Goal: Transaction & Acquisition: Obtain resource

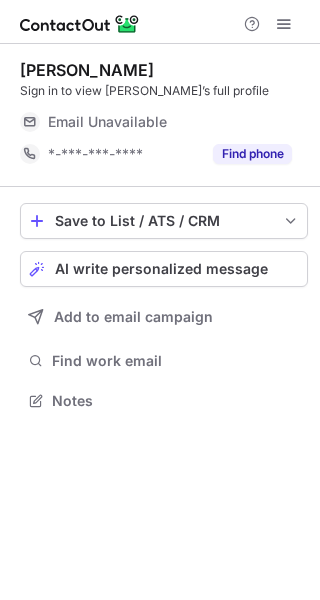
scroll to position [387, 320]
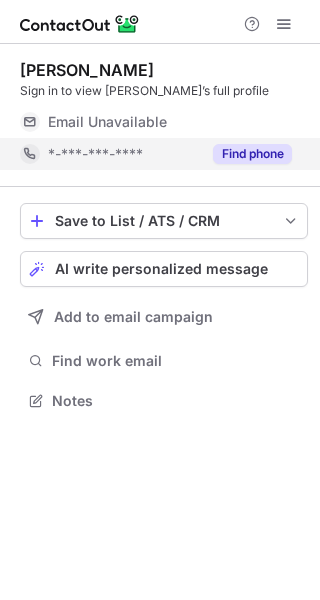
click at [264, 148] on button "Find phone" at bounding box center [252, 154] width 79 height 20
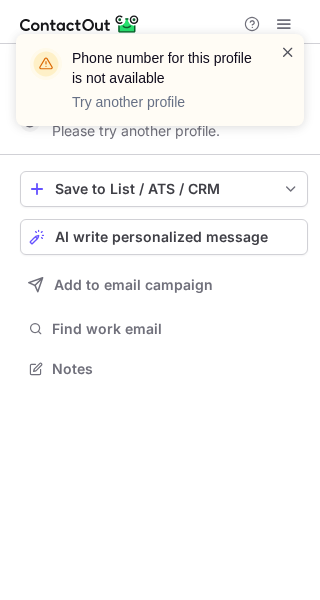
scroll to position [355, 320]
click at [280, 49] on span at bounding box center [288, 52] width 16 height 20
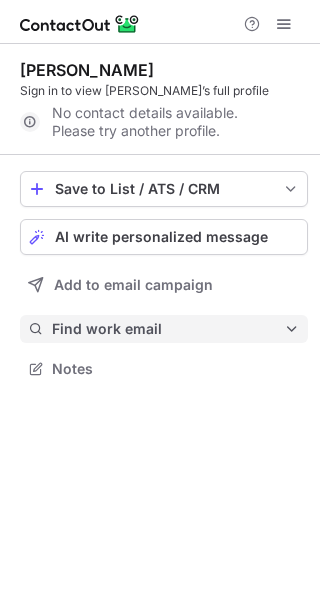
click at [93, 335] on span "Find work email" at bounding box center [168, 329] width 232 height 18
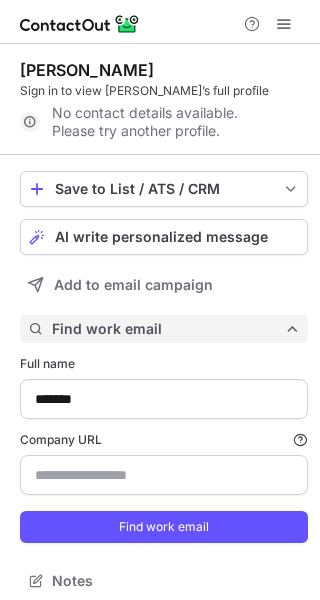
scroll to position [567, 306]
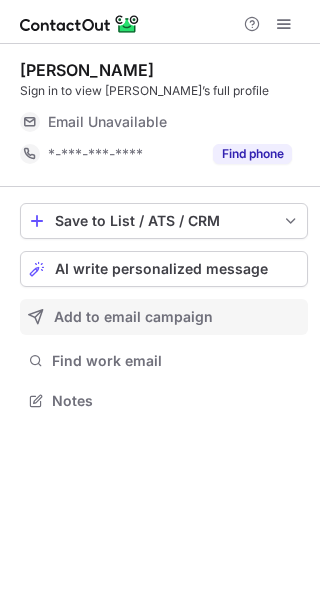
scroll to position [387, 320]
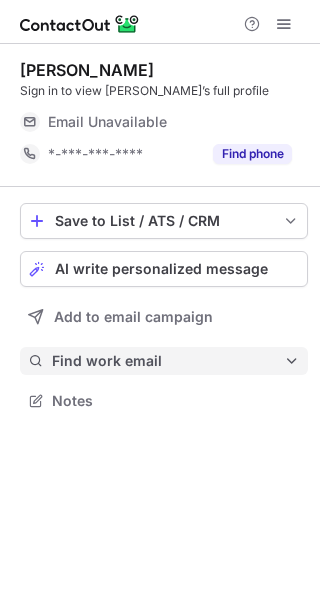
click at [238, 361] on span "Find work email" at bounding box center [168, 361] width 232 height 18
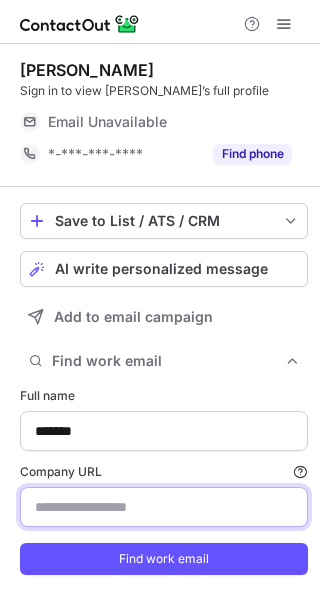
click at [209, 500] on input "Company URL Finding work email will consume 1 credit if a match is found." at bounding box center [164, 507] width 288 height 40
paste input "**********"
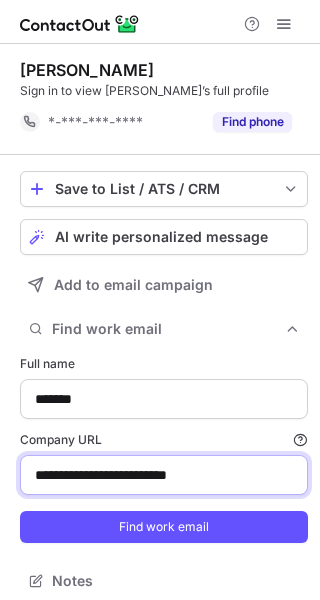
scroll to position [567, 306]
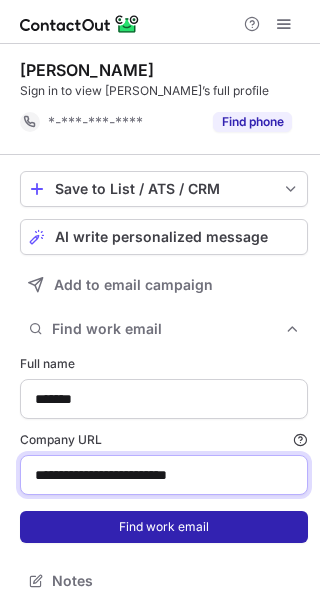
type input "**********"
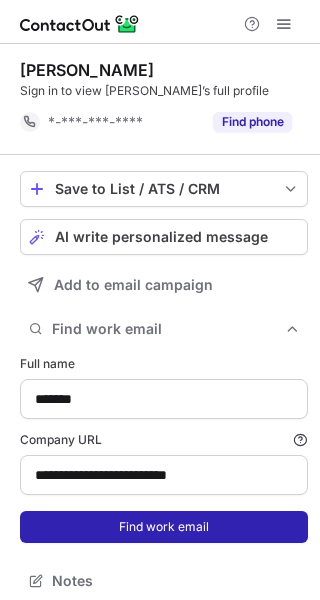
click at [203, 536] on button "Find work email" at bounding box center [164, 527] width 288 height 32
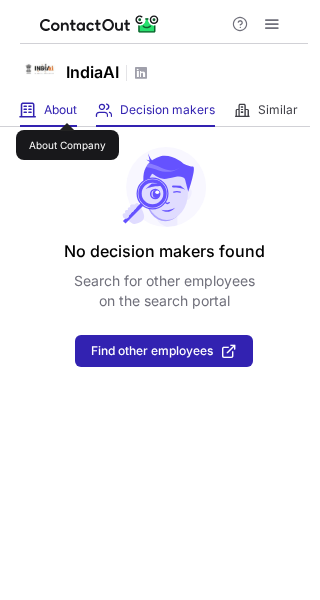
click at [67, 105] on span "About" at bounding box center [60, 110] width 33 height 16
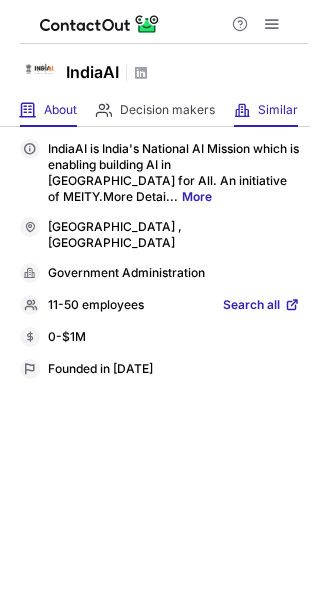
click at [258, 103] on div "Similar Similar Companies" at bounding box center [266, 110] width 64 height 33
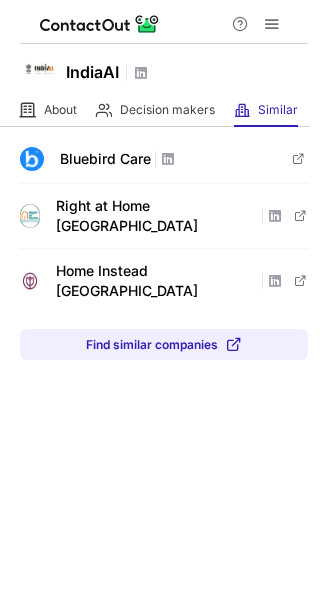
click at [133, 160] on span "Bluebird Care" at bounding box center [105, 159] width 91 height 20
click at [165, 160] on span at bounding box center [168, 159] width 16 height 16
